Goal: Task Accomplishment & Management: Complete application form

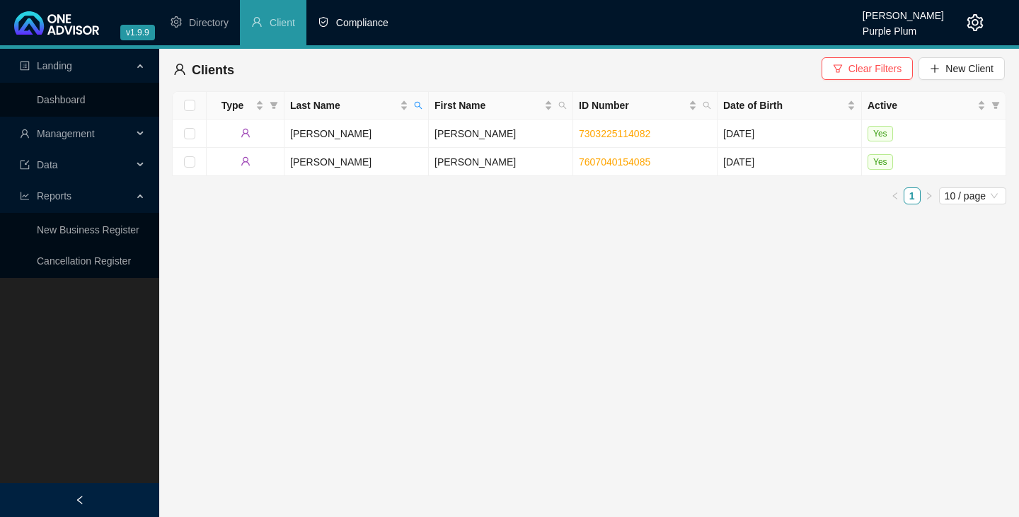
click at [354, 23] on span "Compliance" at bounding box center [362, 22] width 52 height 11
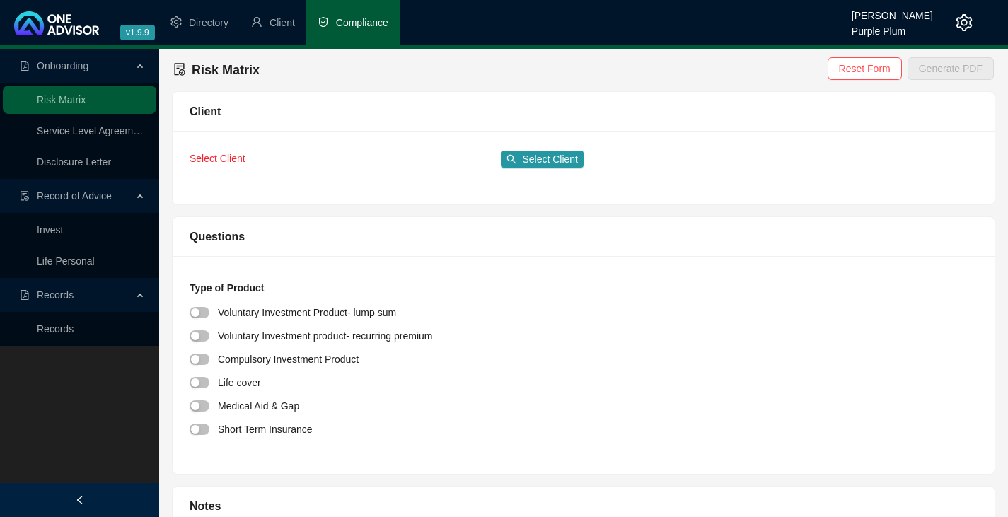
click at [207, 161] on span "Select Client" at bounding box center [218, 158] width 56 height 11
click at [546, 159] on span "Select Client" at bounding box center [550, 159] width 56 height 16
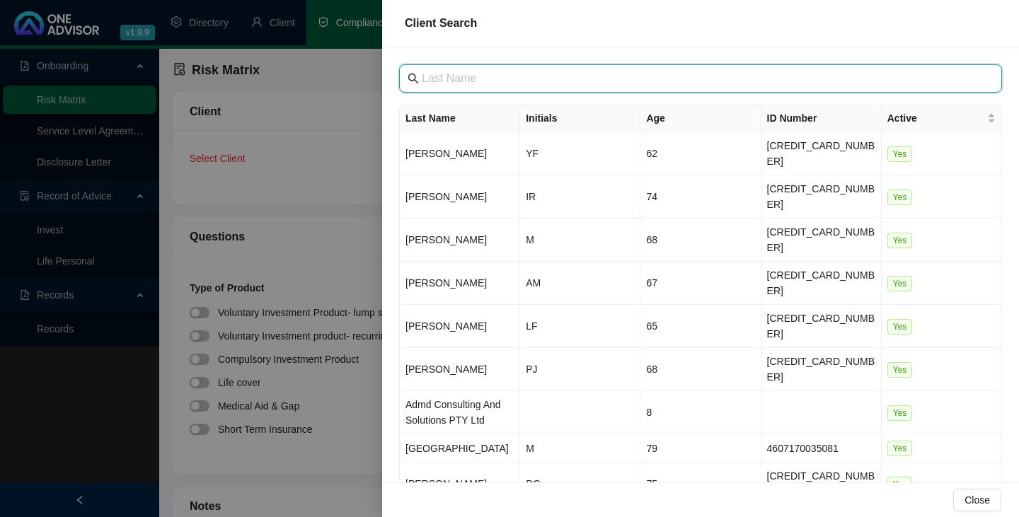
click at [426, 79] on input "text" at bounding box center [702, 78] width 560 height 17
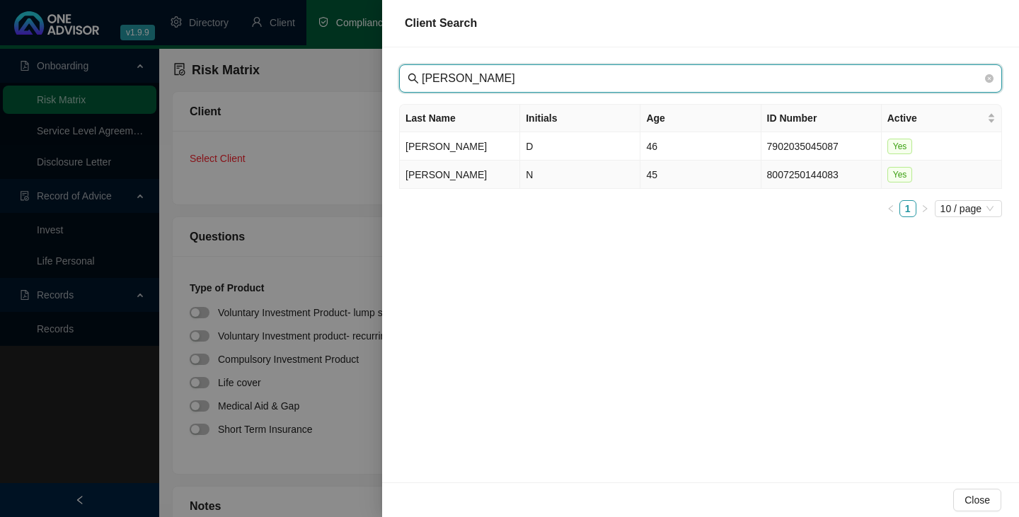
type input "[PERSON_NAME]"
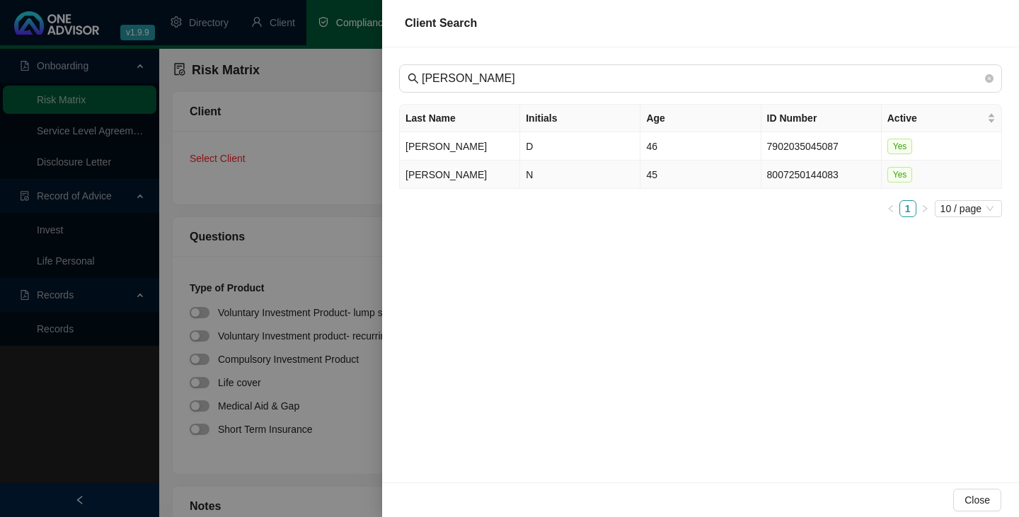
click at [448, 173] on td "[PERSON_NAME]" at bounding box center [460, 175] width 120 height 28
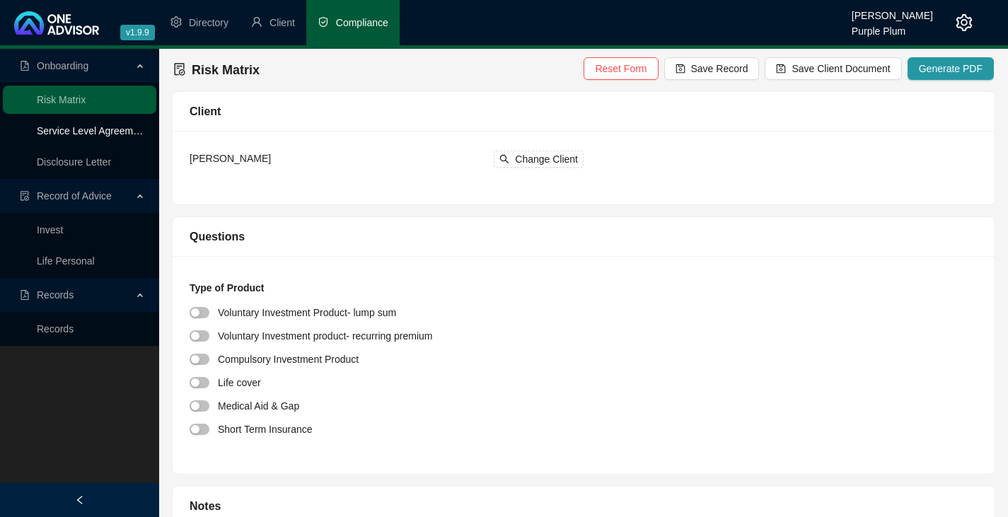
click at [67, 130] on link "Service Level Agreement" at bounding box center [92, 130] width 110 height 11
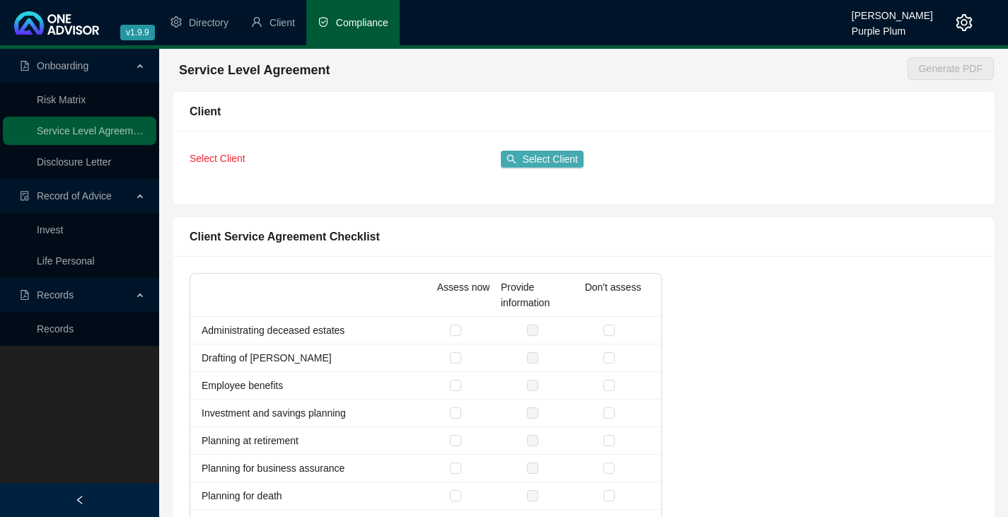
click at [524, 157] on span "Select Client" at bounding box center [550, 159] width 56 height 16
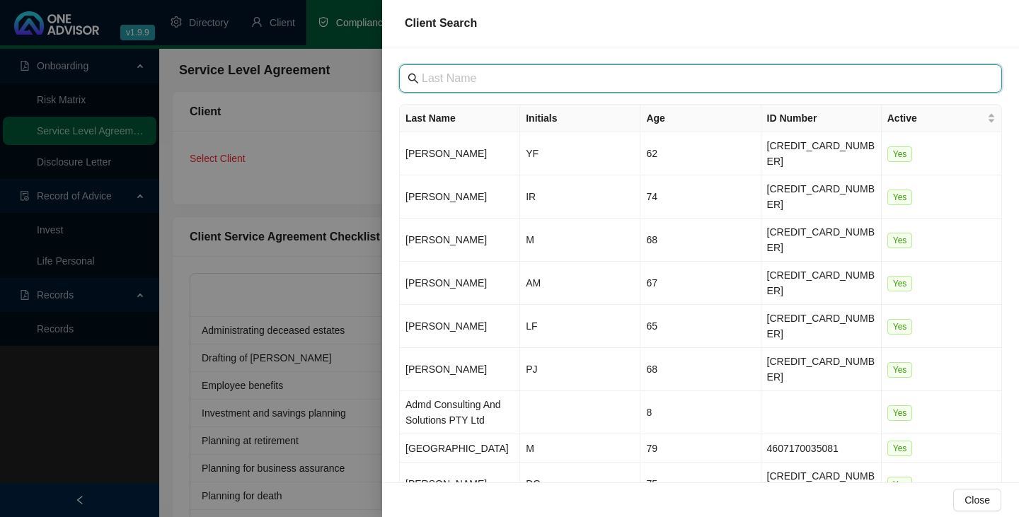
click at [437, 76] on input "text" at bounding box center [702, 78] width 560 height 17
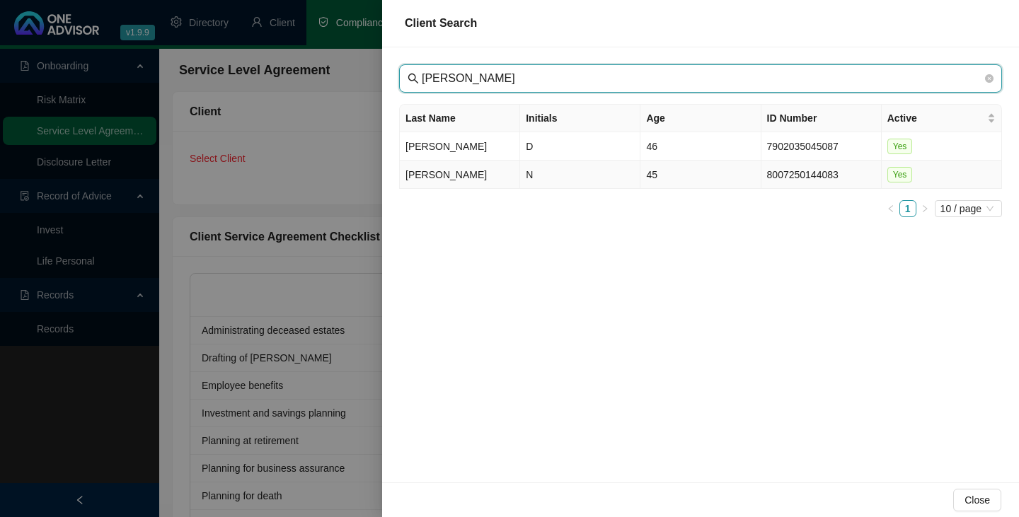
type input "[PERSON_NAME]"
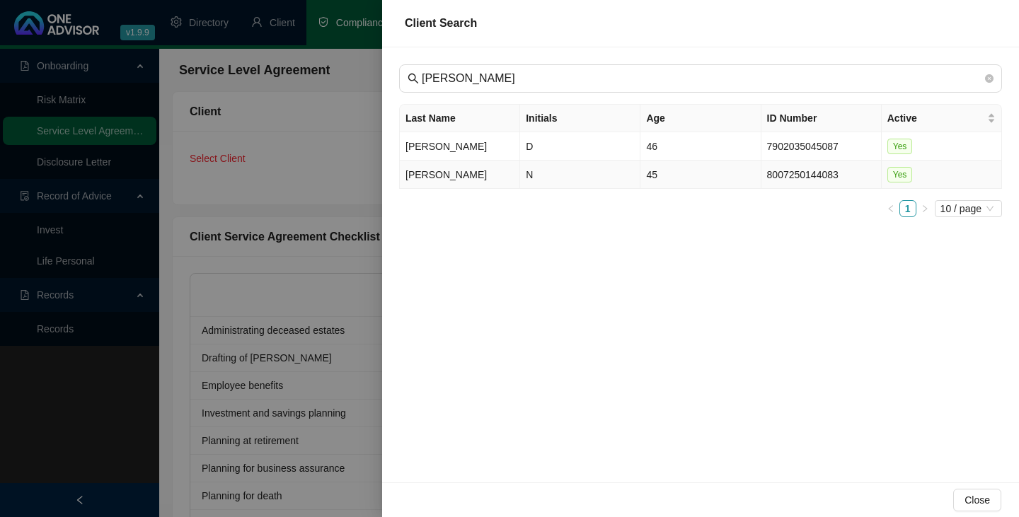
click at [436, 174] on td "[PERSON_NAME]" at bounding box center [460, 175] width 120 height 28
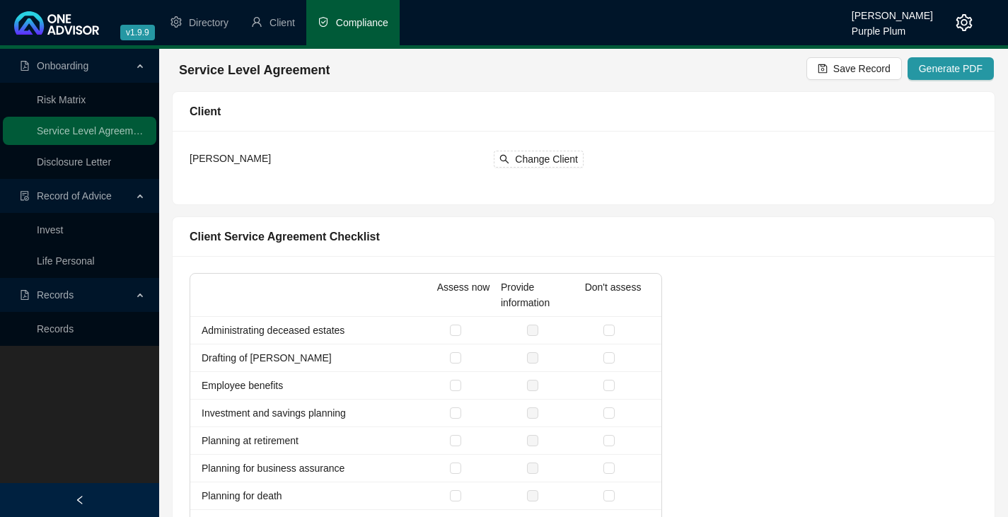
click at [63, 296] on span "Records" at bounding box center [55, 294] width 37 height 11
click at [137, 294] on div "Records" at bounding box center [80, 295] width 154 height 28
click at [52, 326] on link "Records" at bounding box center [55, 328] width 37 height 11
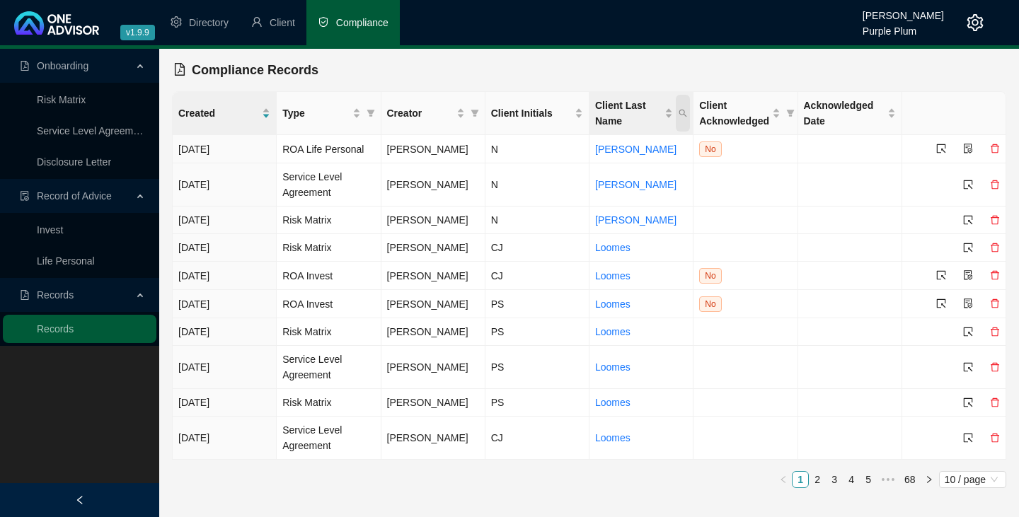
click at [681, 112] on icon "search" at bounding box center [683, 113] width 8 height 8
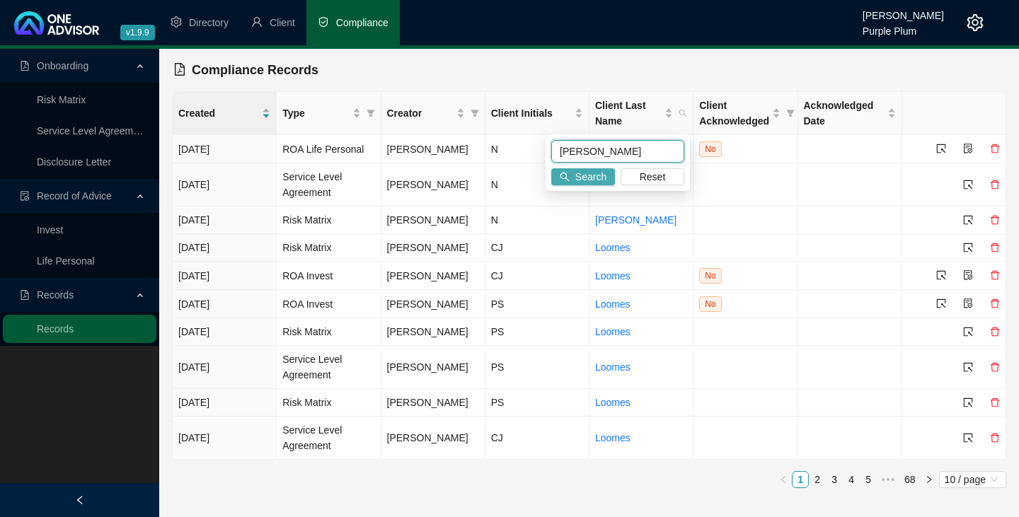
type input "[PERSON_NAME]"
click at [598, 178] on span "Search" at bounding box center [590, 177] width 31 height 16
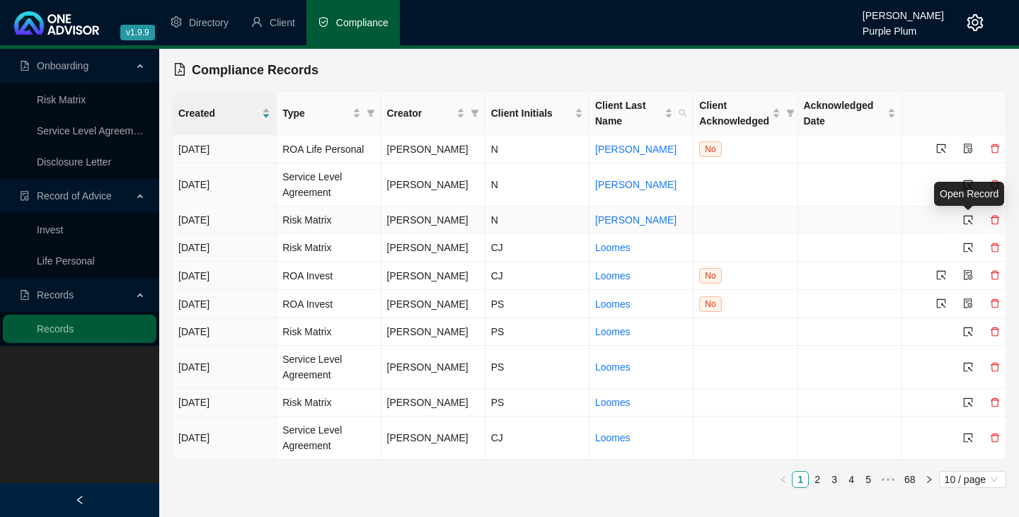
click at [965, 219] on icon "select" at bounding box center [968, 220] width 10 height 10
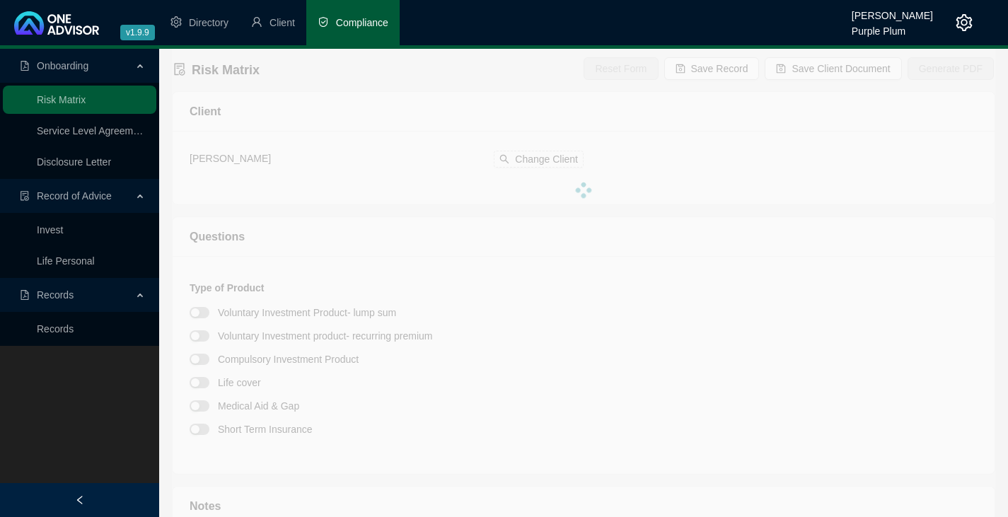
type textarea "OM Risk Cover."
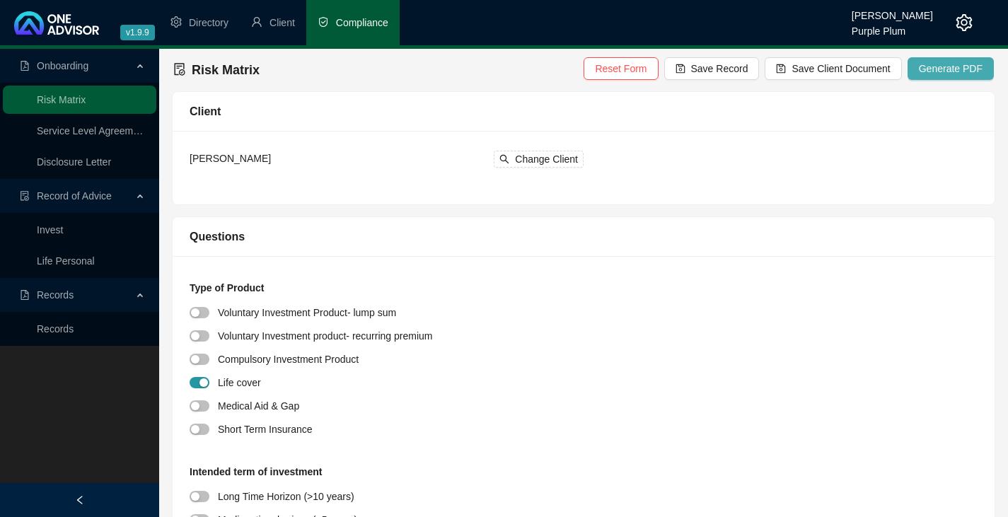
click at [958, 67] on span "Generate PDF" at bounding box center [951, 69] width 64 height 16
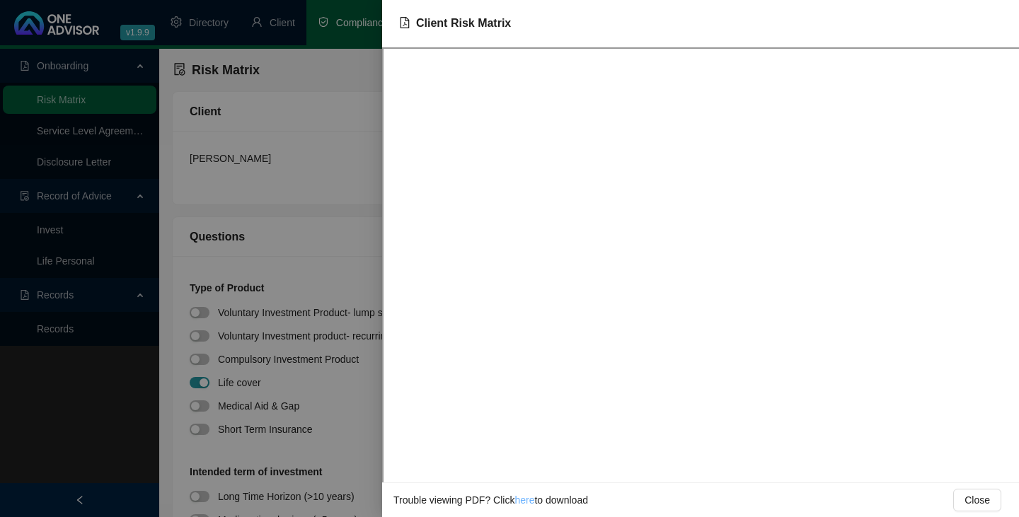
click at [521, 502] on link "here" at bounding box center [524, 500] width 20 height 11
click at [139, 226] on div at bounding box center [509, 258] width 1019 height 517
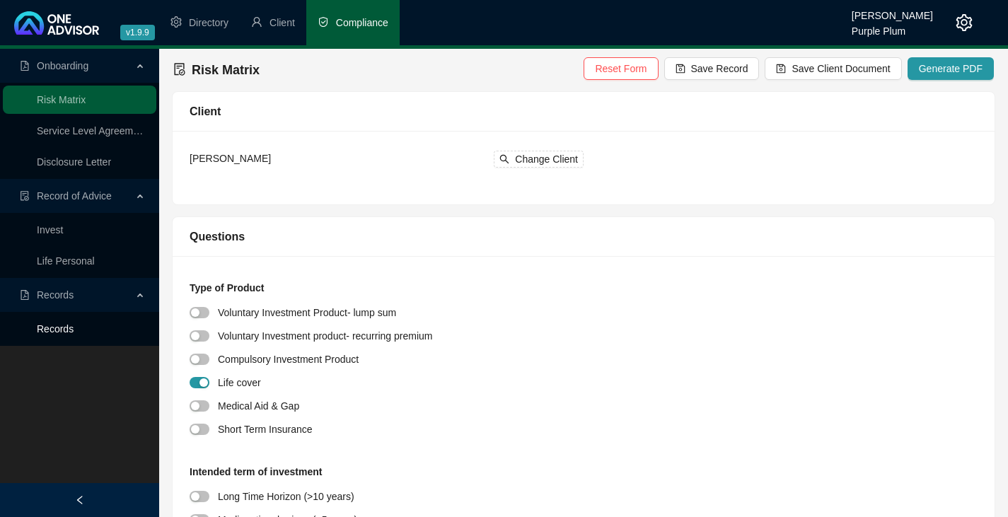
click at [54, 327] on link "Records" at bounding box center [55, 328] width 37 height 11
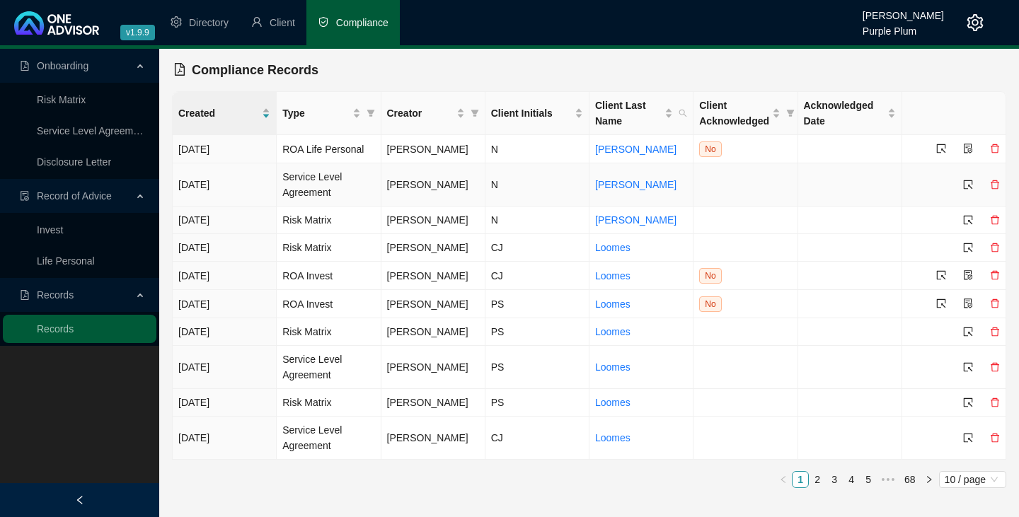
click at [323, 180] on span "Service Level Agreement" at bounding box center [311, 184] width 59 height 27
click at [967, 185] on icon "select" at bounding box center [968, 185] width 10 height 10
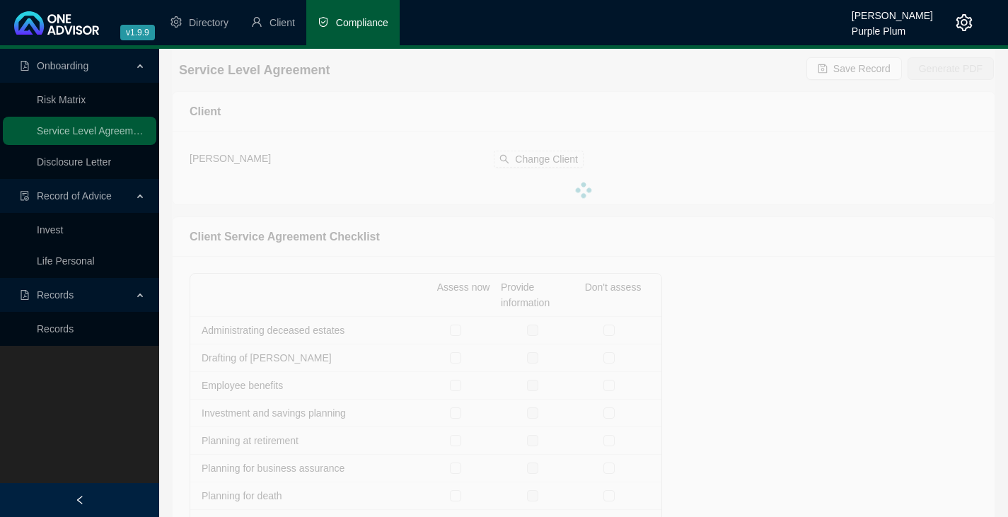
checkbox input "true"
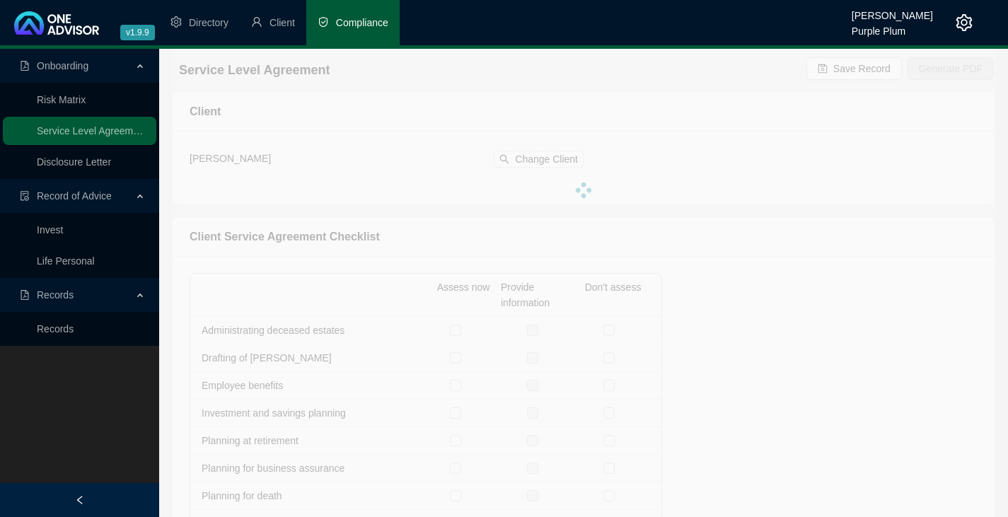
checkbox input "true"
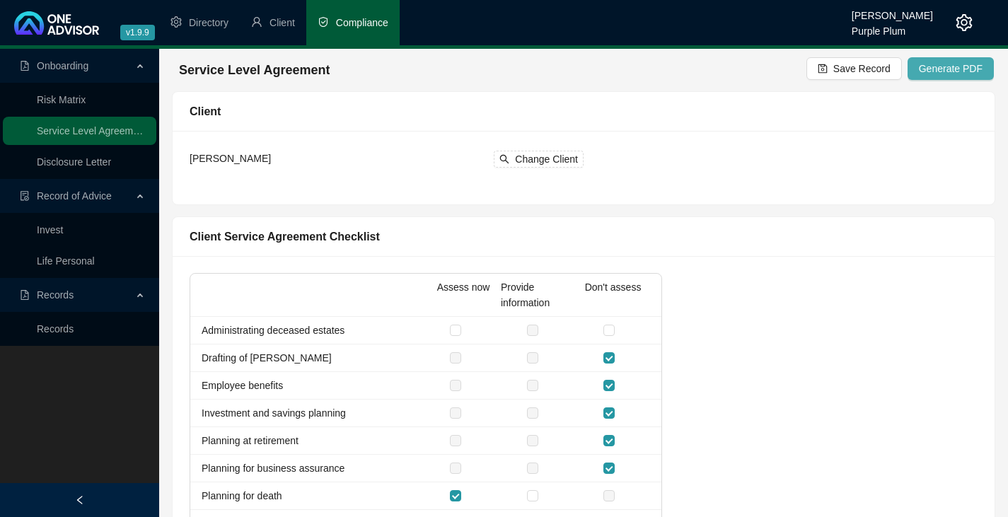
click at [950, 67] on span "Generate PDF" at bounding box center [951, 69] width 64 height 16
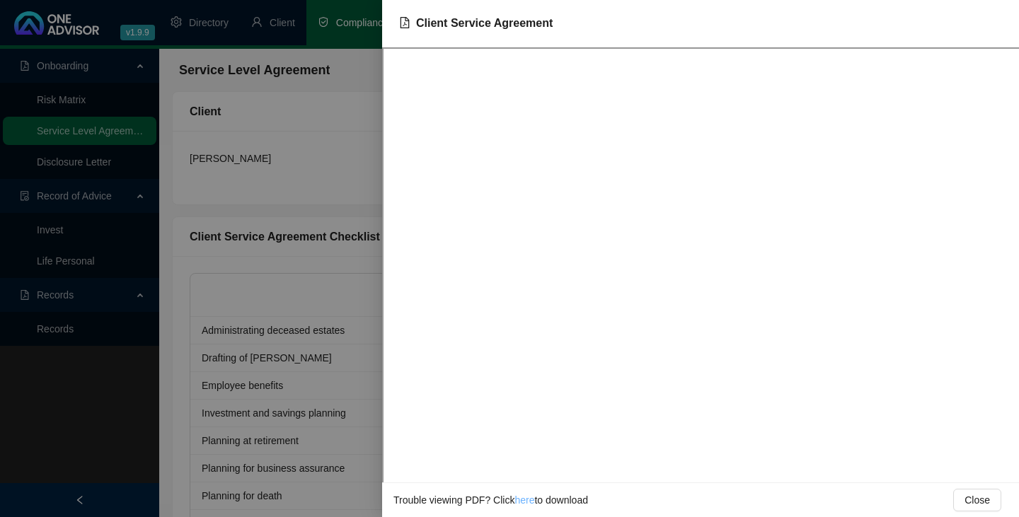
click at [522, 503] on link "here" at bounding box center [524, 500] width 20 height 11
drag, startPoint x: 108, startPoint y: 347, endPoint x: 71, endPoint y: 329, distance: 40.2
click at [108, 347] on div at bounding box center [509, 258] width 1019 height 517
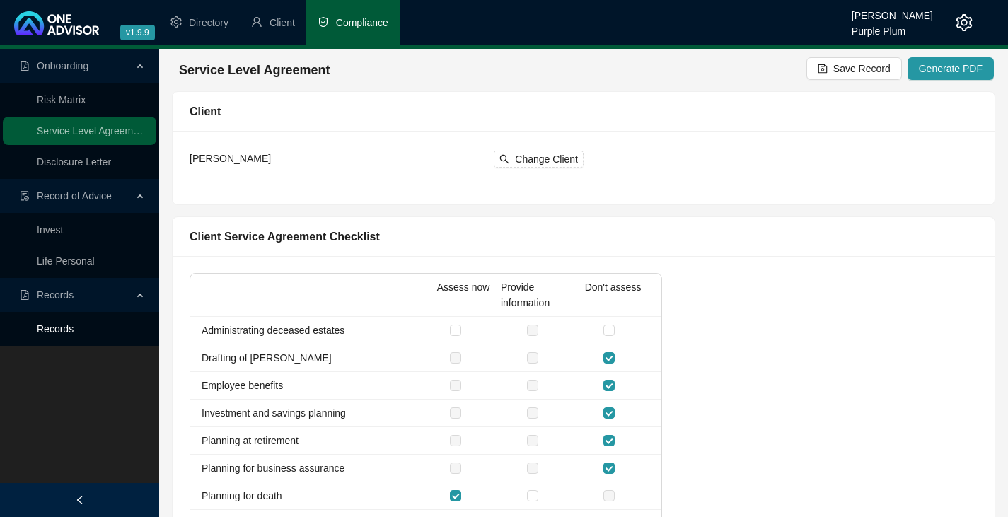
click at [54, 326] on link "Records" at bounding box center [55, 328] width 37 height 11
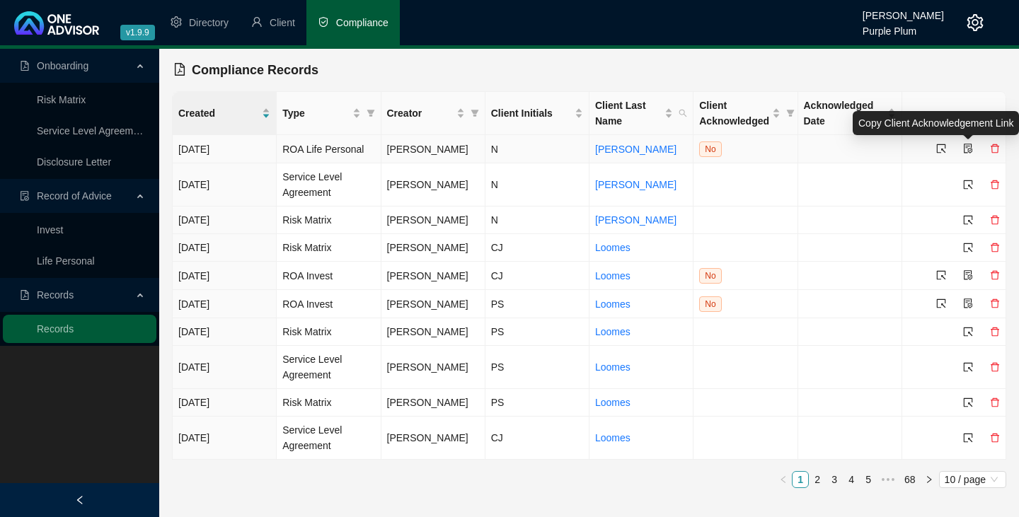
click at [965, 148] on icon "file-protect" at bounding box center [968, 149] width 10 height 10
